Goal: Task Accomplishment & Management: Manage account settings

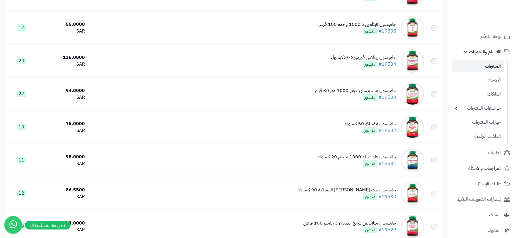
scroll to position [3223, 0]
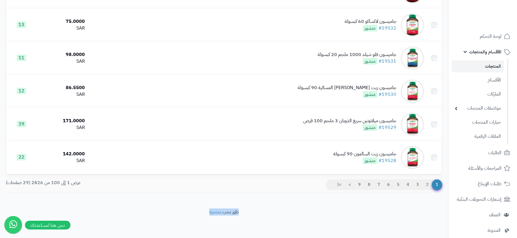
drag, startPoint x: 254, startPoint y: 232, endPoint x: 209, endPoint y: 234, distance: 45.0
click at [209, 214] on footer "طور بحب ، متجرة" at bounding box center [224, 223] width 448 height 29
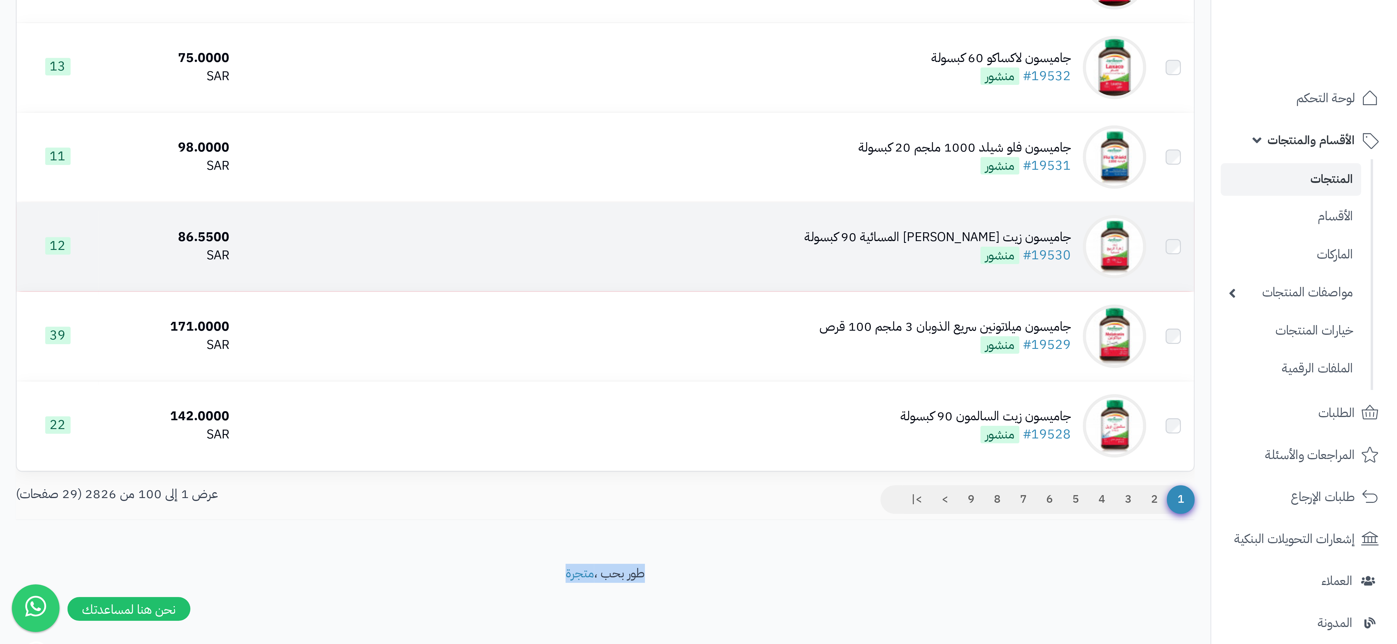
scroll to position [2785, 0]
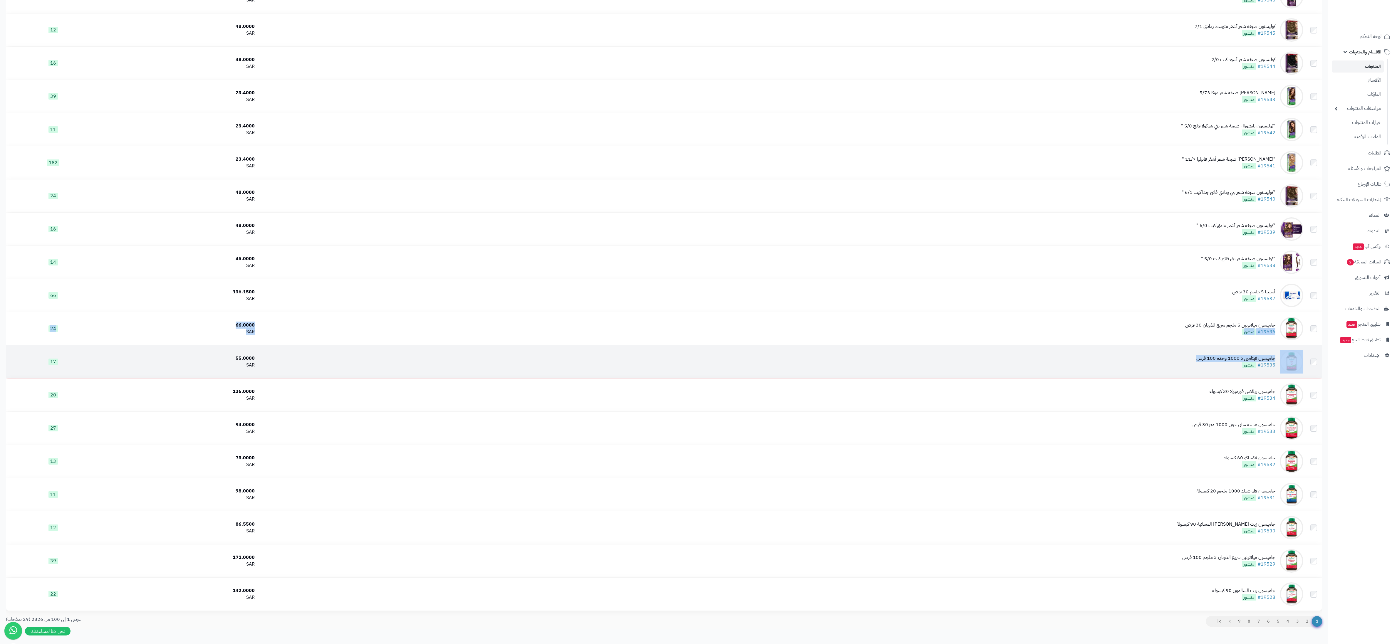
drag, startPoint x: 244, startPoint y: 296, endPoint x: 838, endPoint y: 326, distance: 594.6
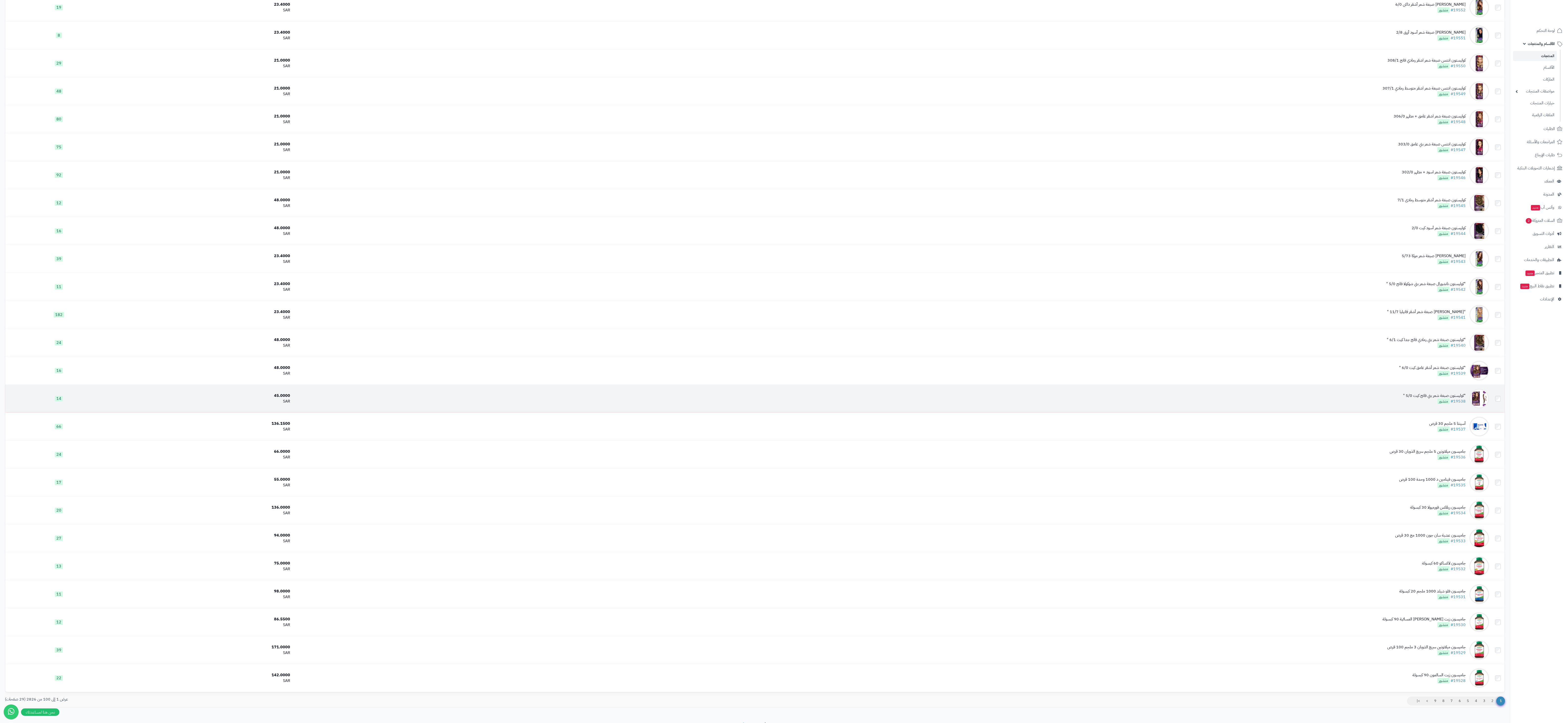
click at [55, 180] on span "14" at bounding box center [58, 398] width 8 height 5
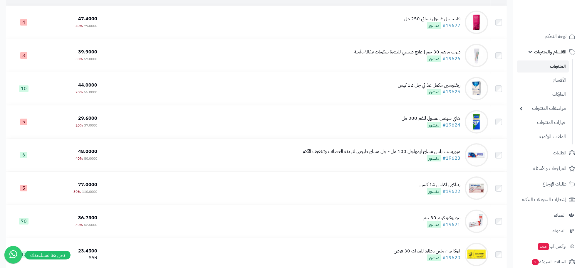
scroll to position [0, 0]
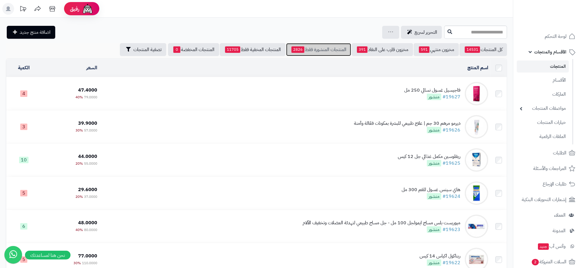
click at [309, 51] on link "المنتجات المنشورة فقط 2826" at bounding box center [318, 49] width 65 height 13
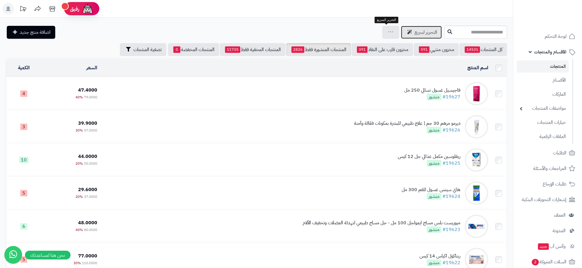
click at [401, 28] on link "التحرير لسريع" at bounding box center [421, 32] width 41 height 13
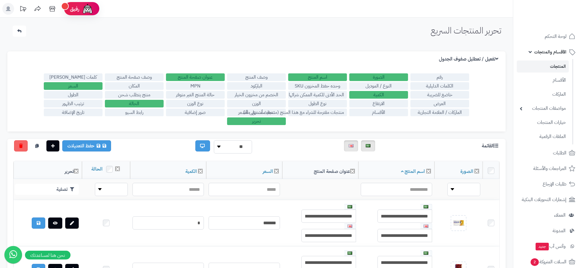
click at [220, 80] on label "عنوان صفحة المنتج" at bounding box center [195, 77] width 59 height 8
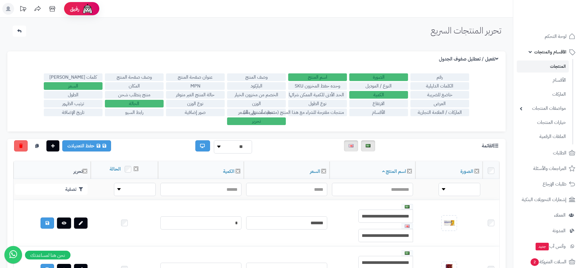
drag, startPoint x: 313, startPoint y: 23, endPoint x: 183, endPoint y: 29, distance: 130.5
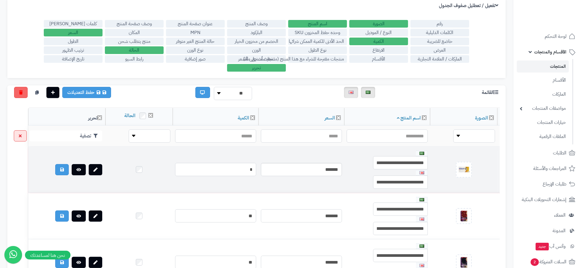
scroll to position [37, 0]
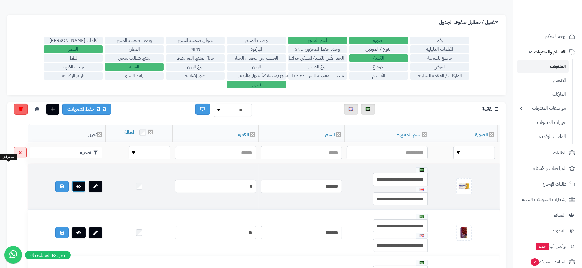
click at [76, 184] on icon at bounding box center [78, 186] width 5 height 4
click at [89, 181] on link at bounding box center [96, 186] width 14 height 11
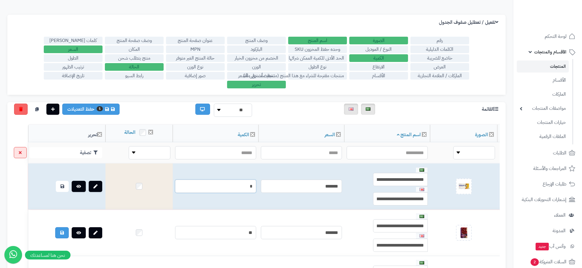
click at [189, 180] on input "*" at bounding box center [215, 186] width 81 height 13
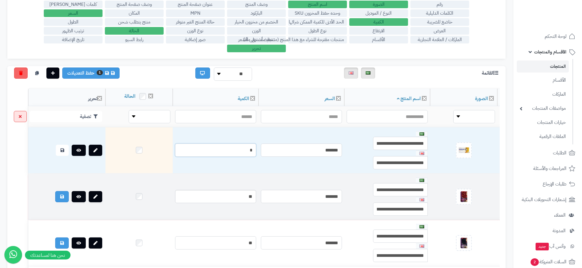
scroll to position [73, 0]
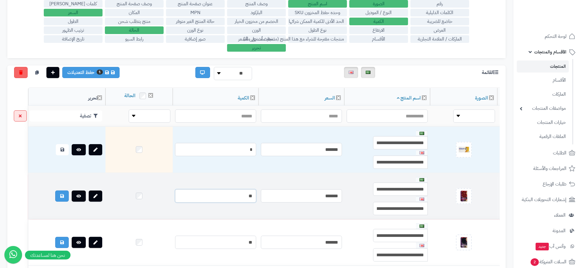
click at [187, 189] on input "**" at bounding box center [215, 195] width 81 height 13
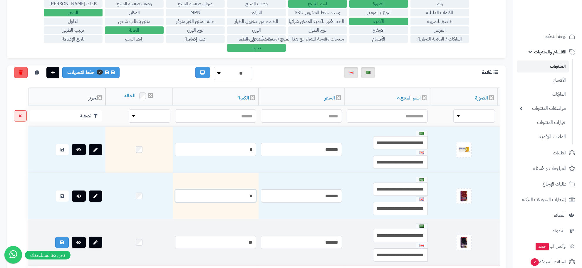
type input "*"
click at [181, 236] on input "**" at bounding box center [215, 242] width 81 height 13
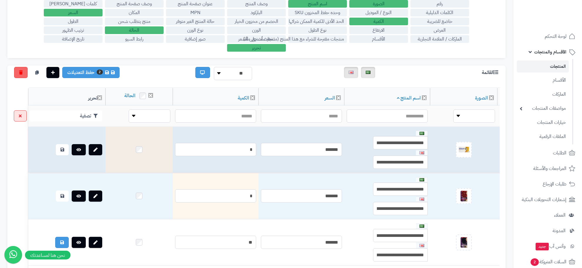
click at [105, 137] on td at bounding box center [138, 150] width 67 height 46
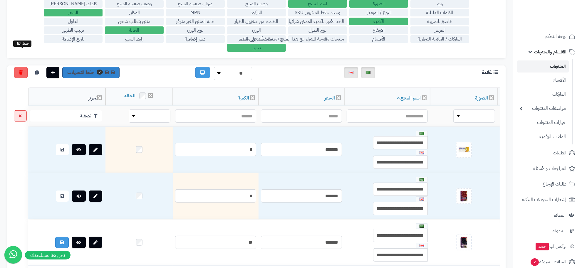
click at [97, 70] on span "2" at bounding box center [100, 72] width 6 height 5
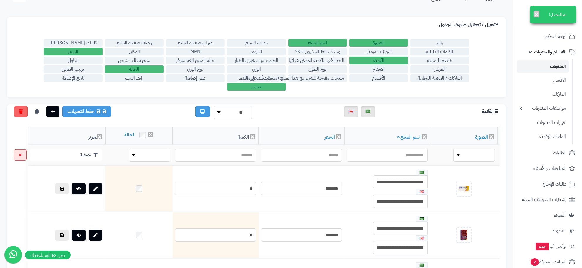
scroll to position [0, 0]
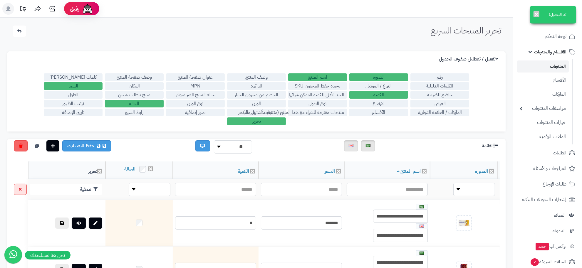
click at [408, 77] on label "الصورة" at bounding box center [378, 77] width 59 height 8
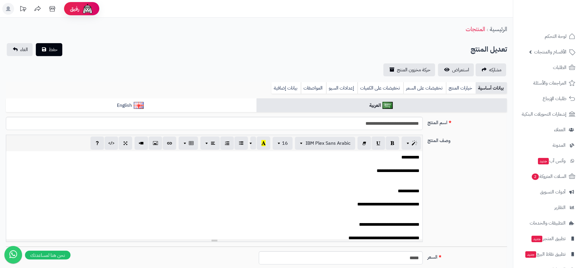
scroll to position [3, 0]
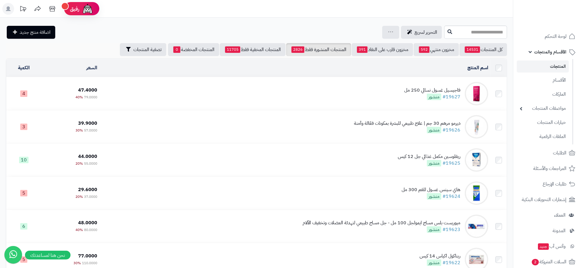
click at [258, 99] on td "فاجيسيل غسول نسائي 250 مل #19627 منشور" at bounding box center [295, 93] width 391 height 33
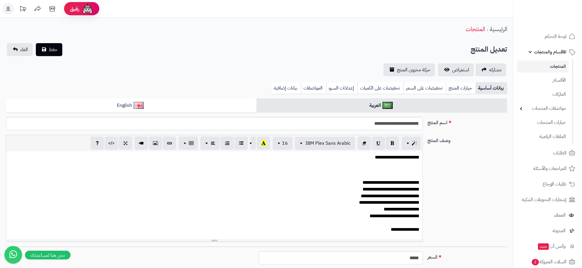
scroll to position [134, 0]
click at [382, 89] on link "تخفيضات على الكميات" at bounding box center [380, 88] width 46 height 12
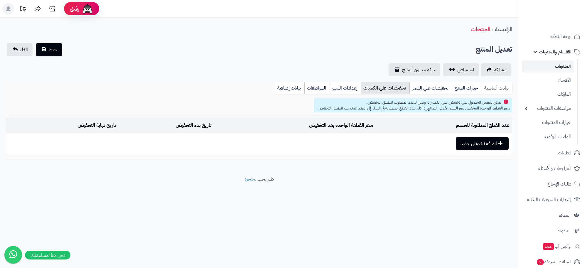
click at [506, 86] on link "بيانات أساسية" at bounding box center [497, 88] width 31 height 12
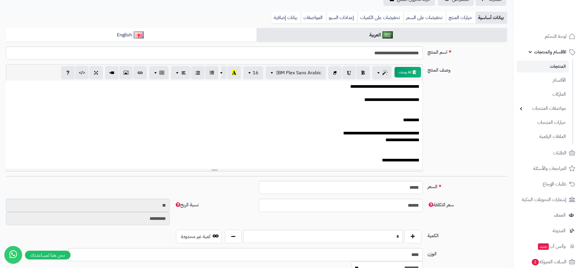
scroll to position [0, 0]
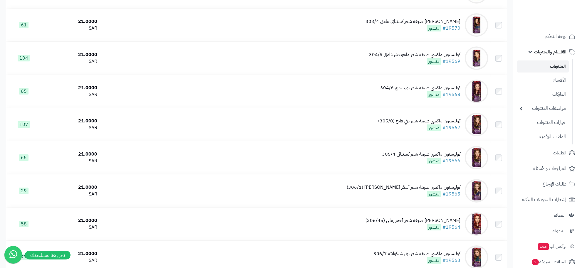
scroll to position [3198, 0]
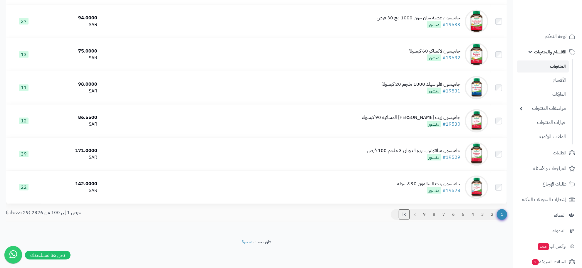
click at [404, 214] on link ">|" at bounding box center [403, 214] width 11 height 11
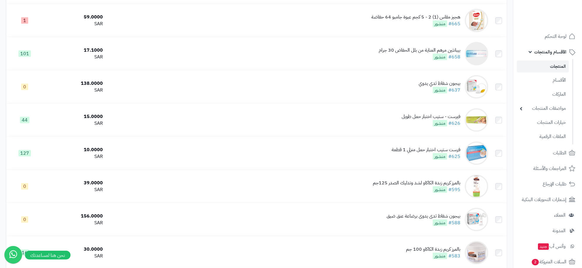
scroll to position [737, 0]
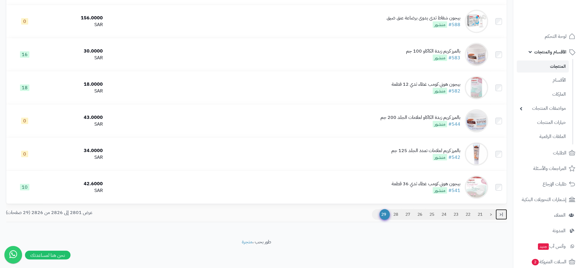
click at [499, 215] on link "|<" at bounding box center [500, 214] width 11 height 11
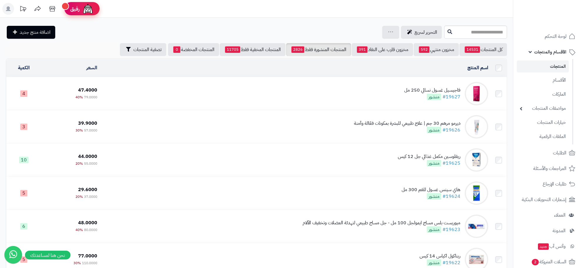
click at [76, 8] on span "رفيق" at bounding box center [74, 8] width 9 height 7
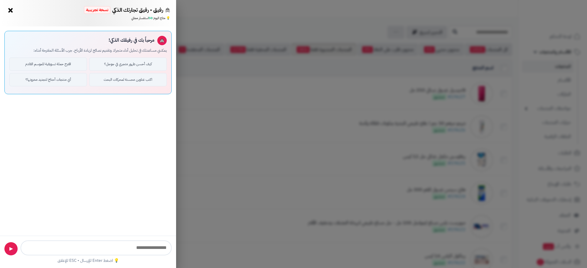
click at [9, 11] on button "×" at bounding box center [10, 10] width 9 height 9
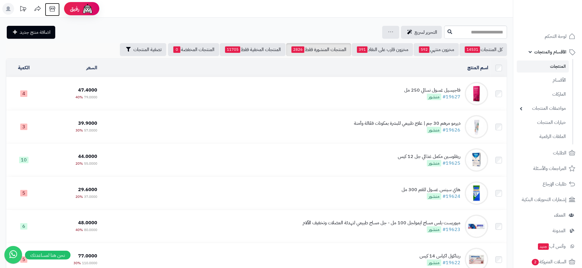
click at [53, 11] on icon at bounding box center [52, 9] width 12 height 12
click at [330, 55] on link "المنتجات المنشورة فقط 2826" at bounding box center [318, 49] width 65 height 13
click at [388, 31] on icon at bounding box center [390, 32] width 5 height 4
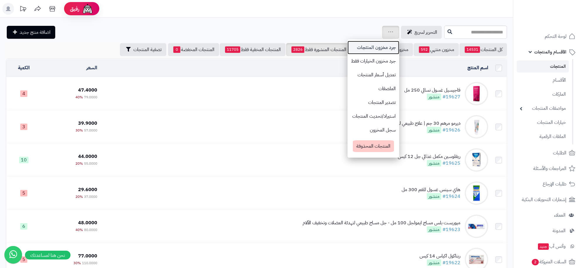
click at [357, 51] on link "جرد مخزون المنتجات" at bounding box center [373, 48] width 52 height 14
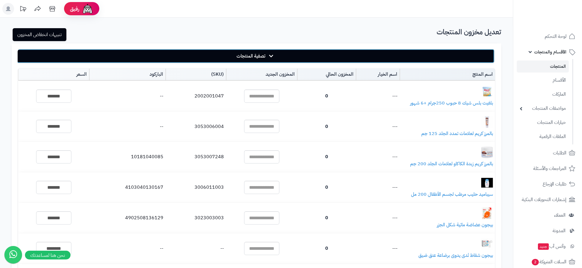
click at [224, 53] on button "تصفية المنتجات" at bounding box center [256, 56] width 478 height 14
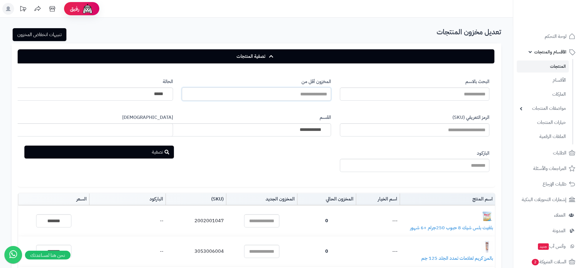
click at [265, 95] on input "المخزون أقل من" at bounding box center [256, 94] width 149 height 13
click at [275, 134] on select "**********" at bounding box center [245, 129] width 172 height 13
click at [116, 94] on select "***** ****" at bounding box center [87, 94] width 172 height 13
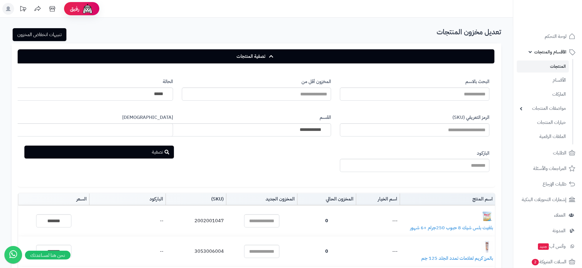
click at [259, 168] on div "**********" at bounding box center [256, 127] width 475 height 107
drag, startPoint x: 134, startPoint y: 158, endPoint x: 124, endPoint y: 153, distance: 11.0
click at [133, 158] on div "**********" at bounding box center [256, 127] width 475 height 107
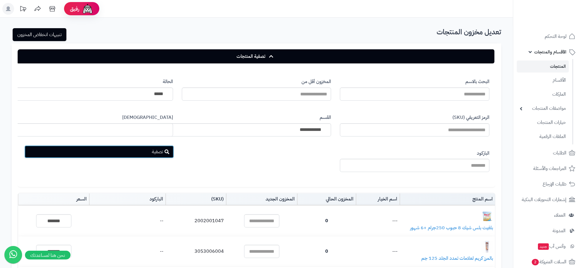
click at [124, 153] on button "تصفية" at bounding box center [98, 151] width 149 height 13
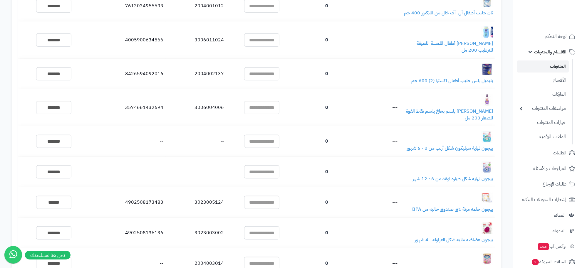
scroll to position [3002, 0]
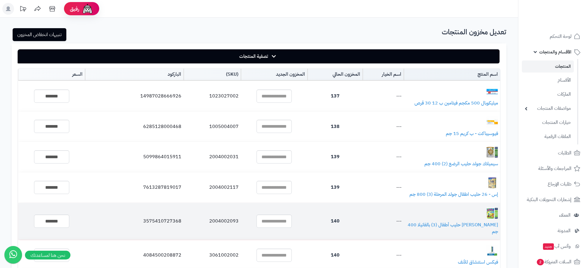
click at [404, 217] on td "[PERSON_NAME] حليب أطفال (3) بالفانيلا 400 جم" at bounding box center [452, 221] width 97 height 37
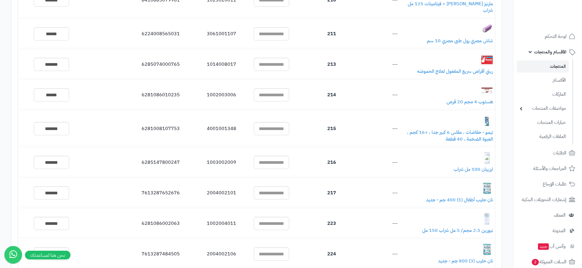
scroll to position [2956, 0]
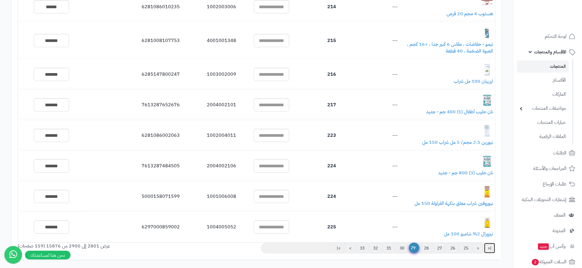
click at [492, 243] on link "|<" at bounding box center [489, 248] width 11 height 11
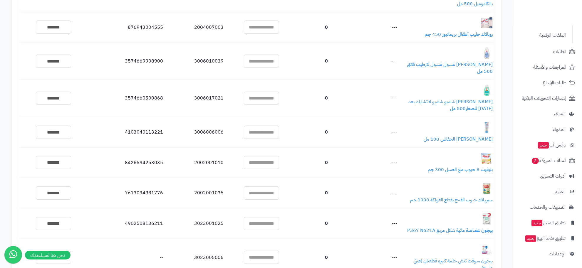
scroll to position [2477, 0]
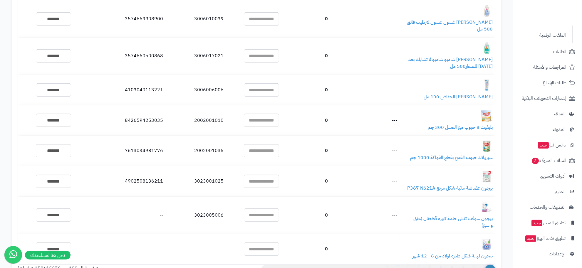
click at [492, 265] on span "1" at bounding box center [490, 270] width 10 height 11
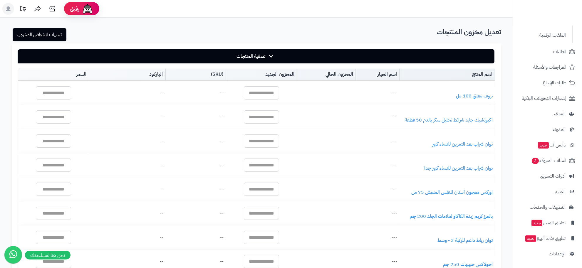
scroll to position [101, 0]
click at [319, 89] on td at bounding box center [326, 93] width 58 height 24
click at [244, 96] on input "text" at bounding box center [261, 92] width 35 height 13
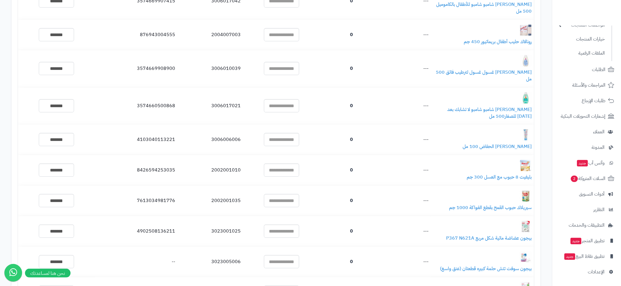
scroll to position [2457, 0]
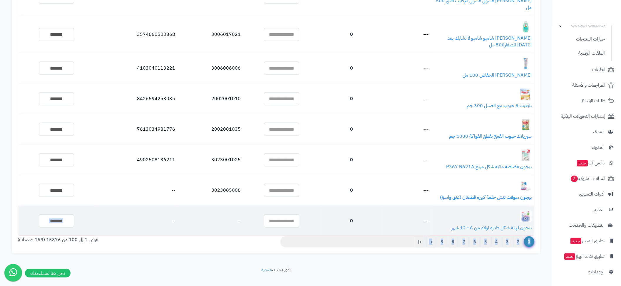
drag, startPoint x: 315, startPoint y: 234, endPoint x: 95, endPoint y: 219, distance: 219.9
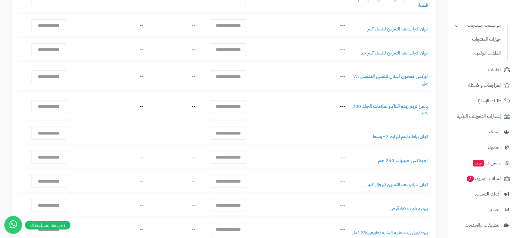
scroll to position [0, 0]
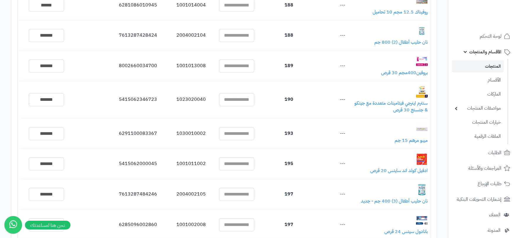
scroll to position [2203, 0]
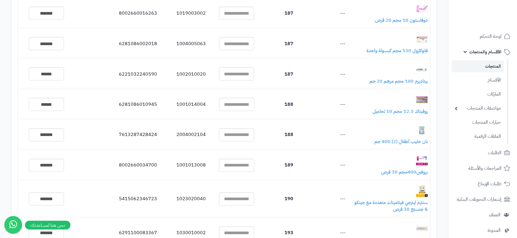
click at [492, 66] on link "المنتجات" at bounding box center [478, 67] width 52 height 12
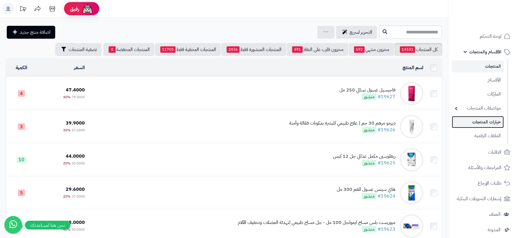
click at [497, 120] on link "خيارات المنتجات" at bounding box center [478, 122] width 52 height 12
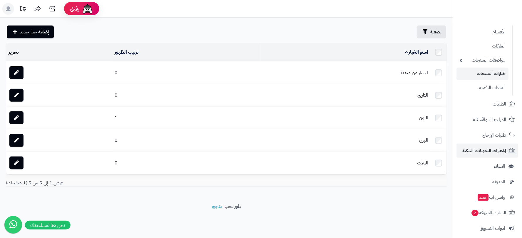
scroll to position [131, 0]
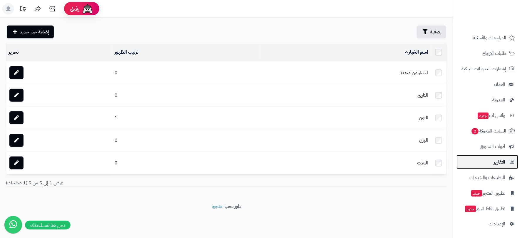
click at [494, 167] on link "التقارير" at bounding box center [488, 162] width 62 height 14
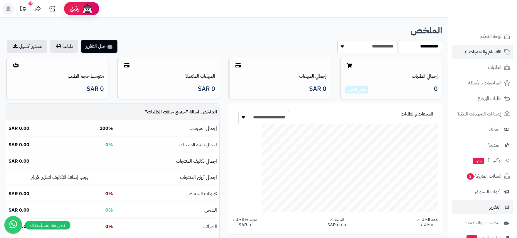
click at [497, 56] on link "الأقسام والمنتجات" at bounding box center [483, 52] width 62 height 14
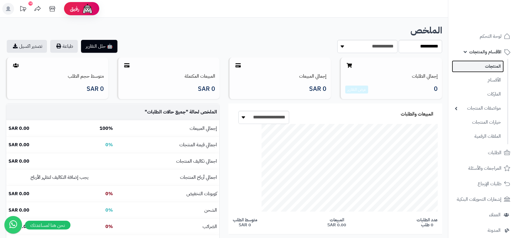
click at [496, 66] on link "المنتجات" at bounding box center [478, 67] width 52 height 12
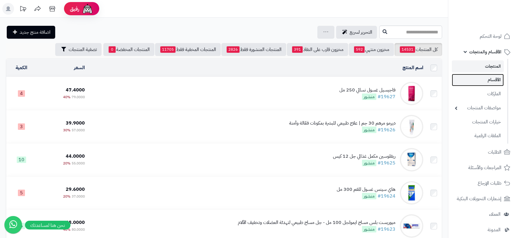
click at [495, 78] on link "الأقسام" at bounding box center [478, 80] width 52 height 12
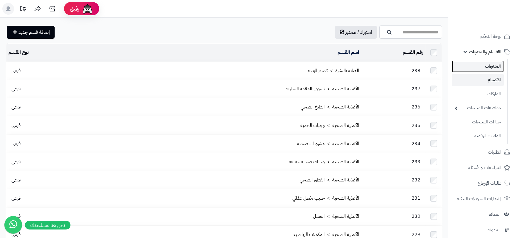
click at [489, 68] on link "المنتجات" at bounding box center [478, 67] width 52 height 12
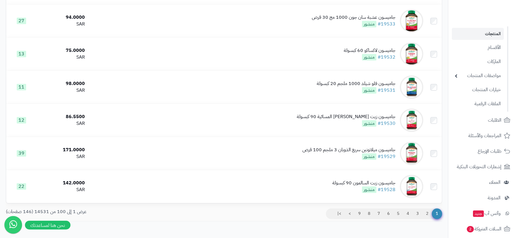
scroll to position [3223, 0]
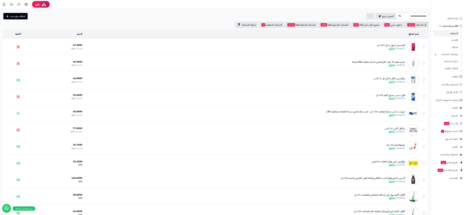
scroll to position [0, 0]
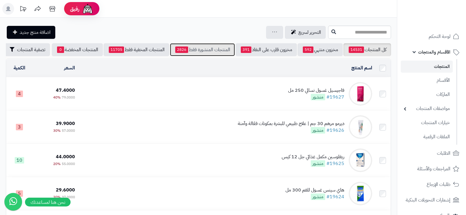
click at [213, 46] on link "المنتجات المنشورة فقط 2826" at bounding box center [202, 49] width 65 height 13
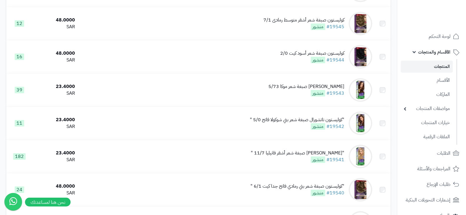
scroll to position [3245, 0]
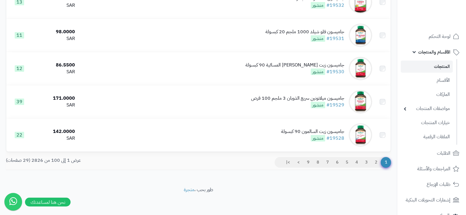
drag, startPoint x: 290, startPoint y: 155, endPoint x: 85, endPoint y: 155, distance: 204.4
click at [5, 160] on div "عرض 1 إلى 100 من 2826 (29 صفحات)" at bounding box center [99, 160] width 197 height 7
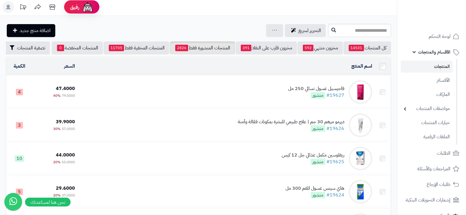
scroll to position [0, 0]
